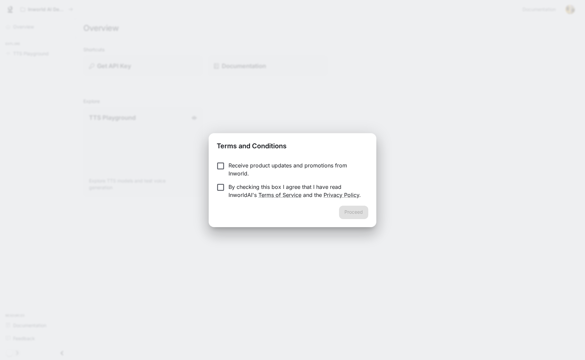
click at [279, 161] on p "Receive product updates and promotions from Inworld." at bounding box center [295, 169] width 134 height 16
click at [230, 184] on p "By checking this box I agree that I have read InworldAI's Terms of Service and …" at bounding box center [295, 191] width 134 height 16
click at [368, 219] on button "Proceed" at bounding box center [353, 212] width 29 height 13
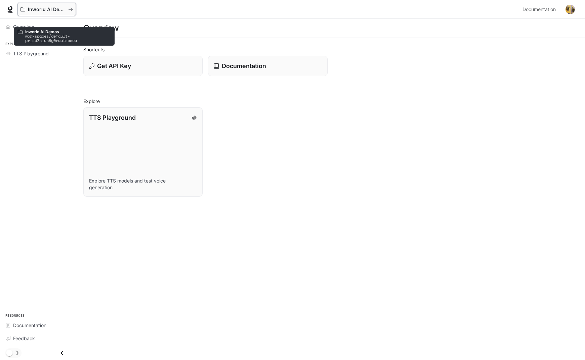
click at [57, 16] on button "Inworld AI Demos" at bounding box center [46, 9] width 58 height 13
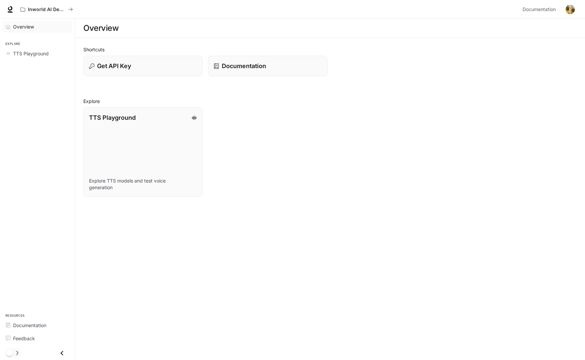
click at [17, 33] on link "Overview" at bounding box center [37, 27] width 69 height 12
click at [54, 30] on div "Overview" at bounding box center [41, 26] width 56 height 7
click at [48, 30] on div "Overview" at bounding box center [41, 26] width 56 height 7
click at [519, 16] on link "Documentation Documentation" at bounding box center [539, 9] width 41 height 13
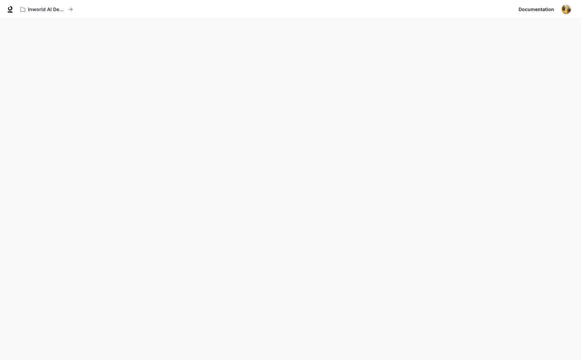
scroll to position [29, 0]
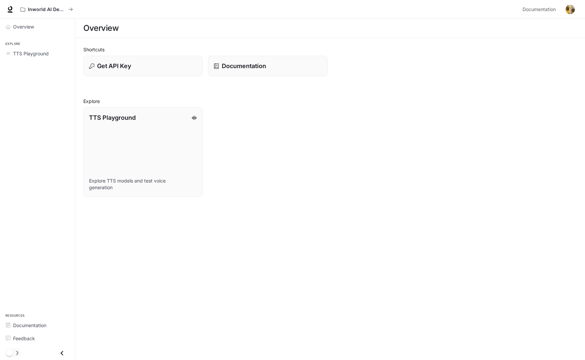
click at [334, 166] on div "TTS Playground Explore TTS models and test voice generation" at bounding box center [327, 149] width 499 height 95
click at [266, 71] on p "Documentation" at bounding box center [243, 65] width 45 height 9
click at [49, 57] on span "TTS Playground" at bounding box center [31, 53] width 36 height 7
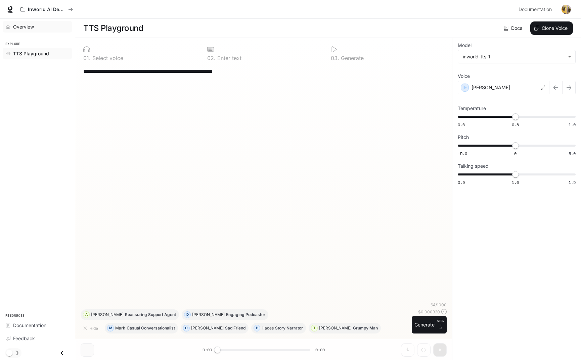
click at [51, 30] on div "Overview" at bounding box center [41, 26] width 56 height 7
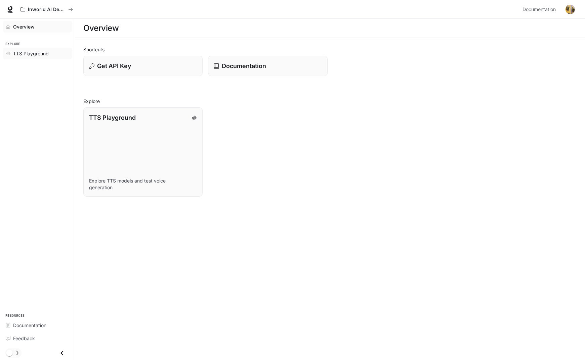
click at [49, 57] on span "TTS Playground" at bounding box center [31, 53] width 36 height 7
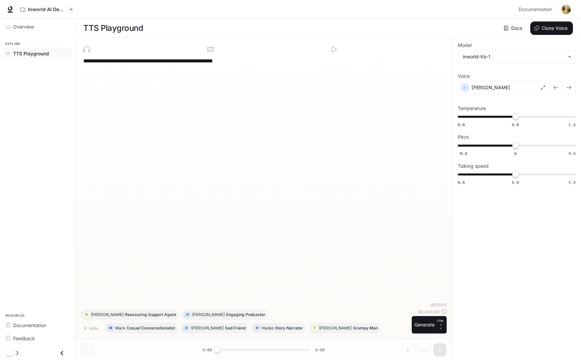
click at [281, 208] on div "**********" at bounding box center [264, 178] width 366 height 248
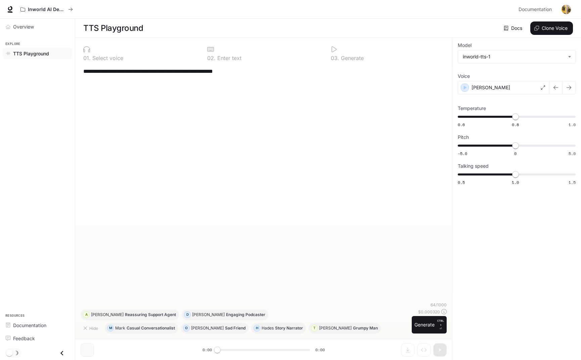
click at [395, 129] on div "**********" at bounding box center [264, 183] width 366 height 237
drag, startPoint x: 357, startPoint y: 114, endPoint x: 347, endPoint y: 109, distance: 10.5
click at [354, 113] on div "**********" at bounding box center [264, 183] width 366 height 237
click at [340, 81] on div "**********" at bounding box center [263, 73] width 361 height 16
drag, startPoint x: 356, startPoint y: 106, endPoint x: 107, endPoint y: 82, distance: 250.2
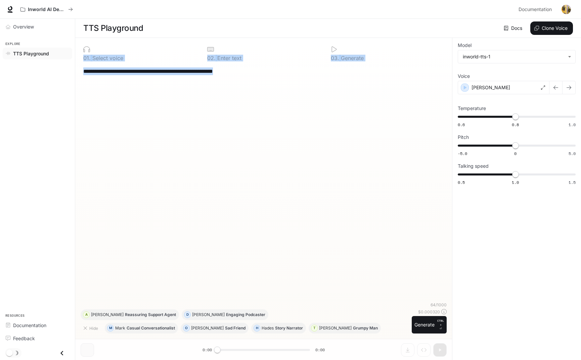
click at [107, 82] on div "**********" at bounding box center [263, 199] width 377 height 323
drag, startPoint x: 107, startPoint y: 82, endPoint x: 183, endPoint y: 114, distance: 82.8
click at [183, 114] on div "**********" at bounding box center [264, 183] width 366 height 237
drag, startPoint x: 172, startPoint y: 102, endPoint x: 207, endPoint y: 105, distance: 36.0
click at [204, 81] on div "**********" at bounding box center [263, 73] width 361 height 16
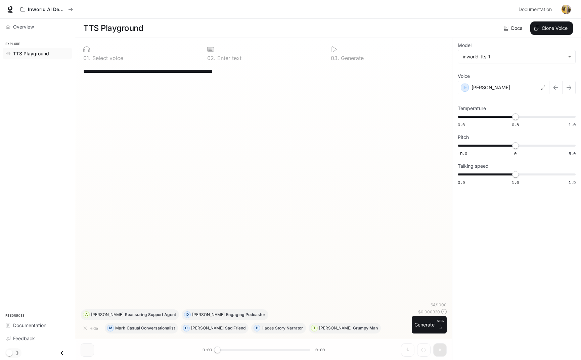
click at [297, 113] on div "**********" at bounding box center [264, 183] width 366 height 237
click at [34, 30] on span "Overview" at bounding box center [23, 26] width 21 height 7
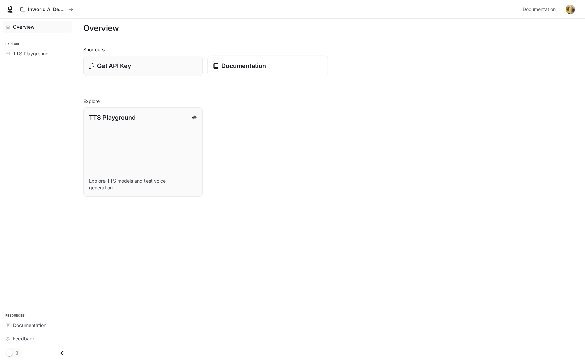
click at [322, 71] on div "Documentation" at bounding box center [267, 65] width 109 height 9
click at [299, 155] on div "TTS Playground Explore TTS models and test voice generation" at bounding box center [327, 149] width 499 height 95
click at [266, 71] on p "Documentation" at bounding box center [243, 65] width 45 height 9
click at [180, 71] on div "Get API Key" at bounding box center [142, 65] width 109 height 9
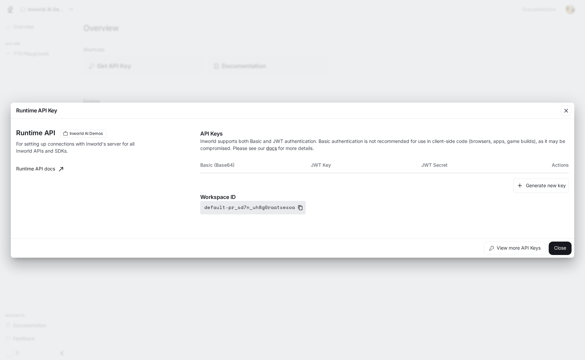
click at [303, 211] on icon "button" at bounding box center [299, 207] width 5 height 5
click at [522, 183] on button "Generate new key" at bounding box center [540, 186] width 55 height 14
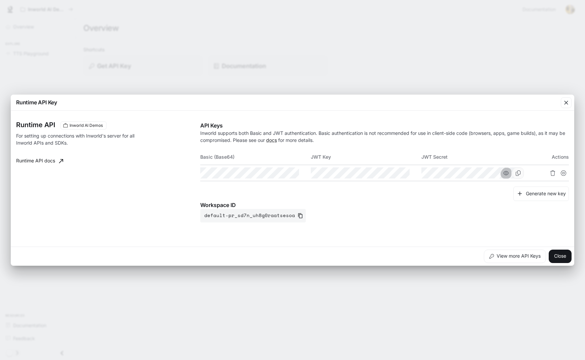
click at [503, 173] on icon "button" at bounding box center [505, 173] width 5 height 5
click at [503, 173] on icon "button" at bounding box center [505, 173] width 5 height 4
click at [548, 263] on button "Close" at bounding box center [559, 256] width 23 height 13
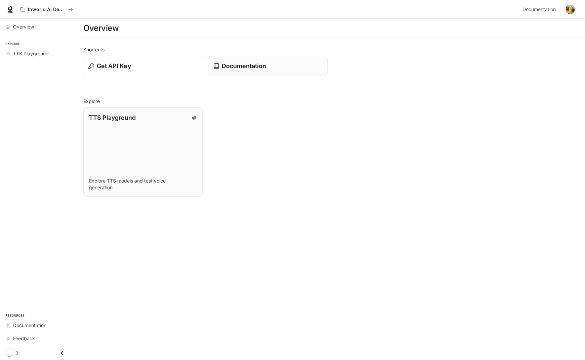
click at [169, 77] on button "Get API Key" at bounding box center [143, 66] width 121 height 21
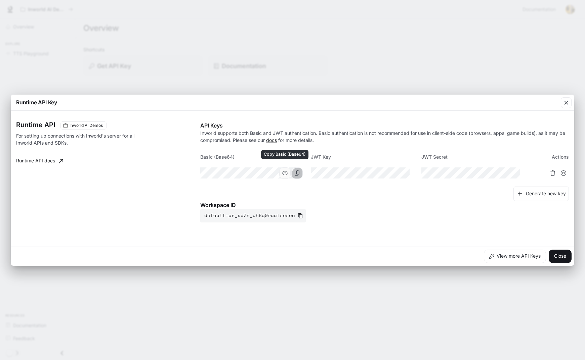
click at [296, 171] on icon "Copy Basic (Base64)" at bounding box center [296, 173] width 5 height 5
click at [284, 165] on td at bounding box center [255, 173] width 110 height 16
click at [282, 168] on div at bounding box center [251, 173] width 102 height 11
click at [282, 171] on button "button" at bounding box center [284, 173] width 11 height 11
click at [392, 171] on icon "button" at bounding box center [394, 173] width 5 height 5
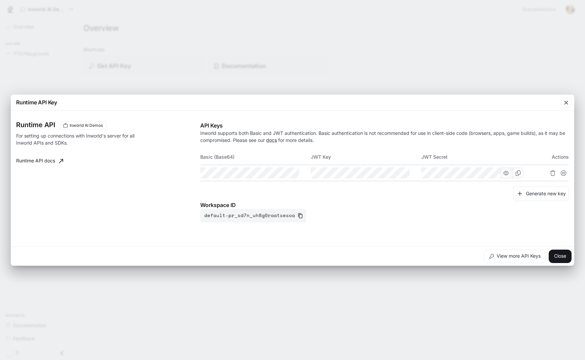
click at [503, 171] on icon "button" at bounding box center [505, 173] width 5 height 5
click at [326, 130] on p "Inworld supports both Basic and JWT authentication. Basic authentication is not…" at bounding box center [384, 137] width 368 height 14
click at [305, 113] on div "Runtime API Inworld AI Demos For setting up connections with Inworld's server f…" at bounding box center [292, 178] width 552 height 131
click at [556, 263] on button "Close" at bounding box center [559, 256] width 23 height 13
